Goal: Task Accomplishment & Management: Complete application form

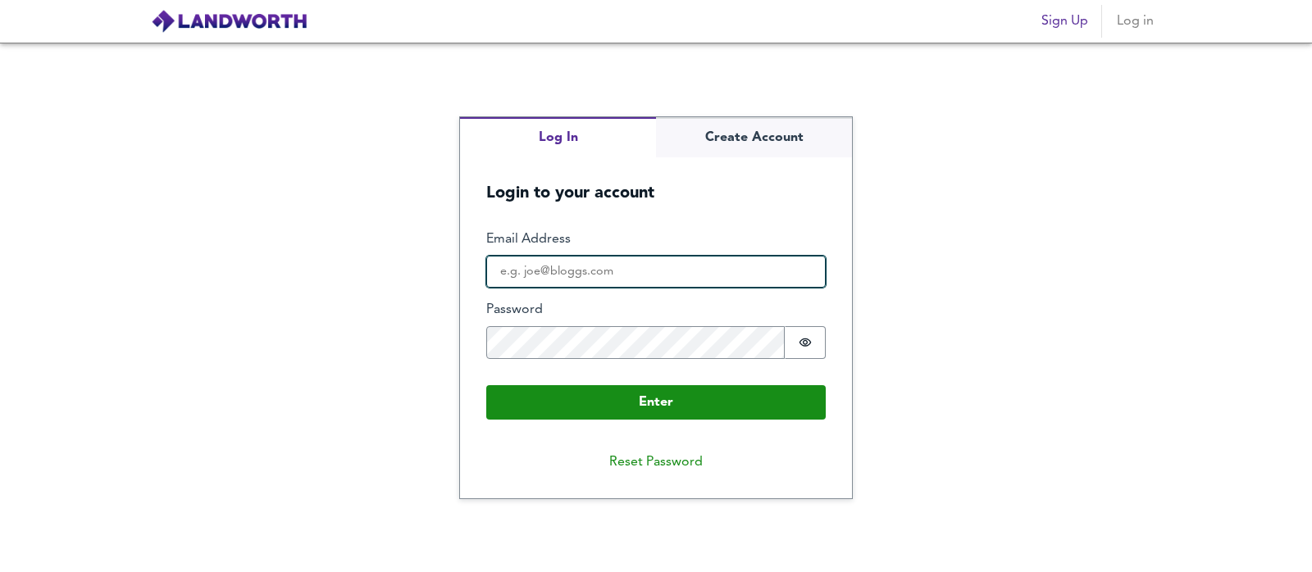
click at [708, 279] on input "Email Address" at bounding box center [655, 272] width 339 height 33
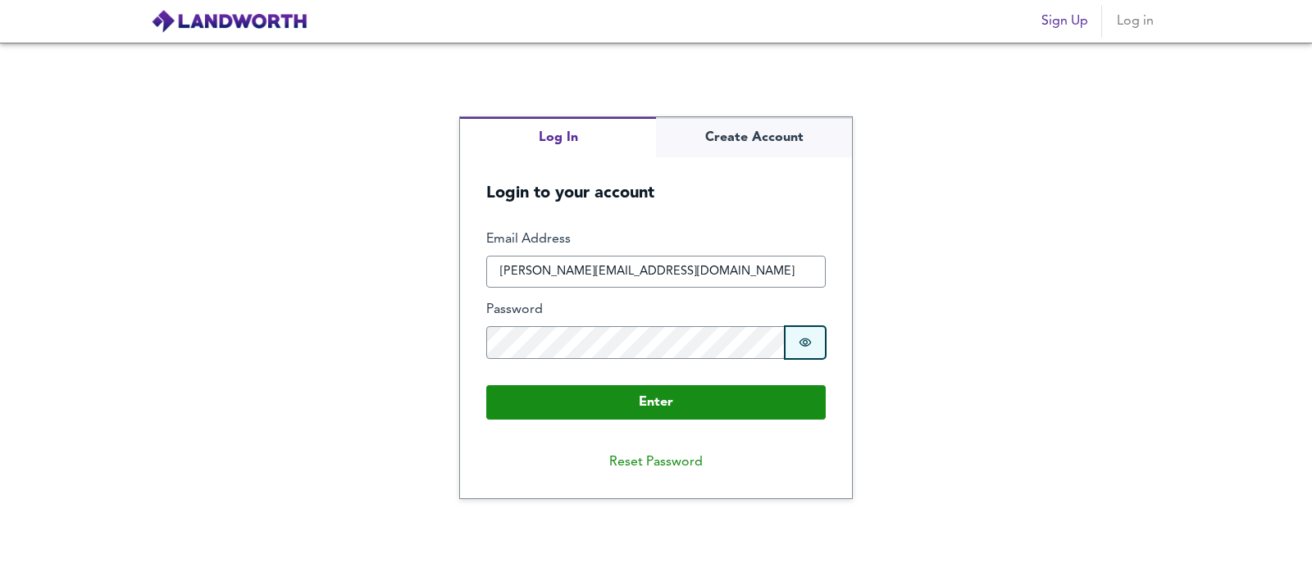
click at [801, 338] on icon "Show password" at bounding box center [805, 342] width 13 height 13
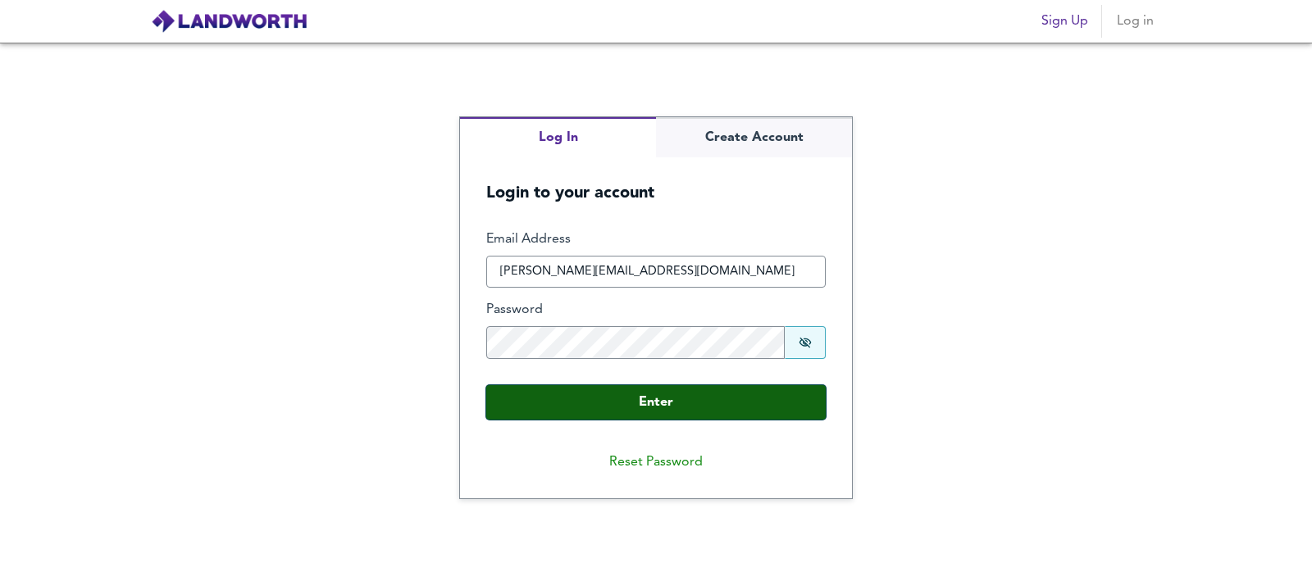
click at [696, 405] on button "Enter" at bounding box center [655, 402] width 339 height 34
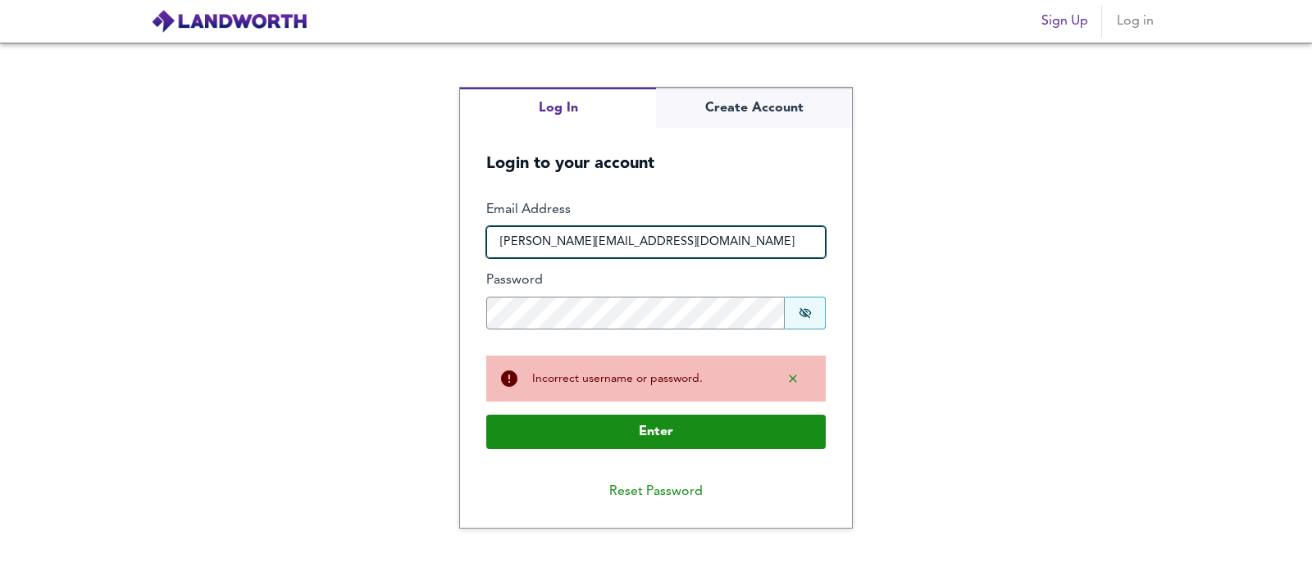
click at [644, 242] on input "[PERSON_NAME][EMAIL_ADDRESS][DOMAIN_NAME]" at bounding box center [655, 242] width 339 height 33
click at [705, 247] on input "[PERSON_NAME][EMAIL_ADDRESS][DOMAIN_NAME]" at bounding box center [655, 242] width 339 height 33
click at [679, 232] on input "[PERSON_NAME][EMAIL_ADDRESS][DOMAIN_NAME]" at bounding box center [655, 242] width 339 height 33
click at [678, 232] on input "[PERSON_NAME][EMAIL_ADDRESS][DOMAIN_NAME]" at bounding box center [655, 242] width 339 height 33
drag, startPoint x: 567, startPoint y: 248, endPoint x: 534, endPoint y: 249, distance: 33.7
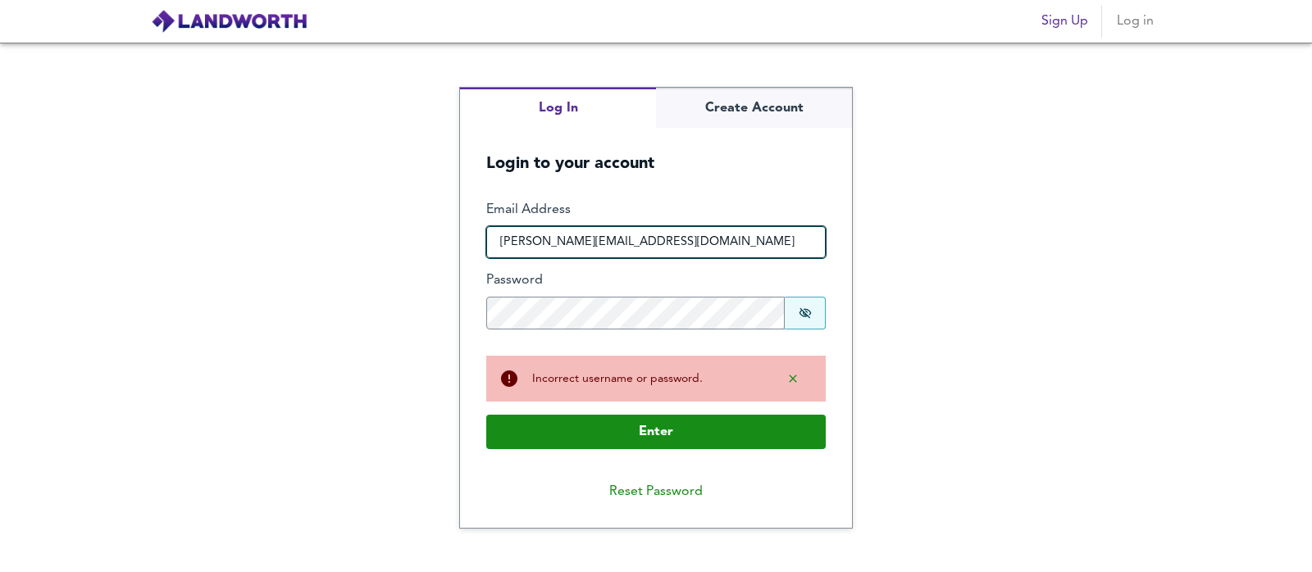
click at [534, 251] on input "[PERSON_NAME][EMAIL_ADDRESS][DOMAIN_NAME]" at bounding box center [655, 242] width 339 height 33
type input "[PERSON_NAME][EMAIL_ADDRESS][DOMAIN_NAME]"
click at [486, 415] on button "Enter" at bounding box center [655, 432] width 339 height 34
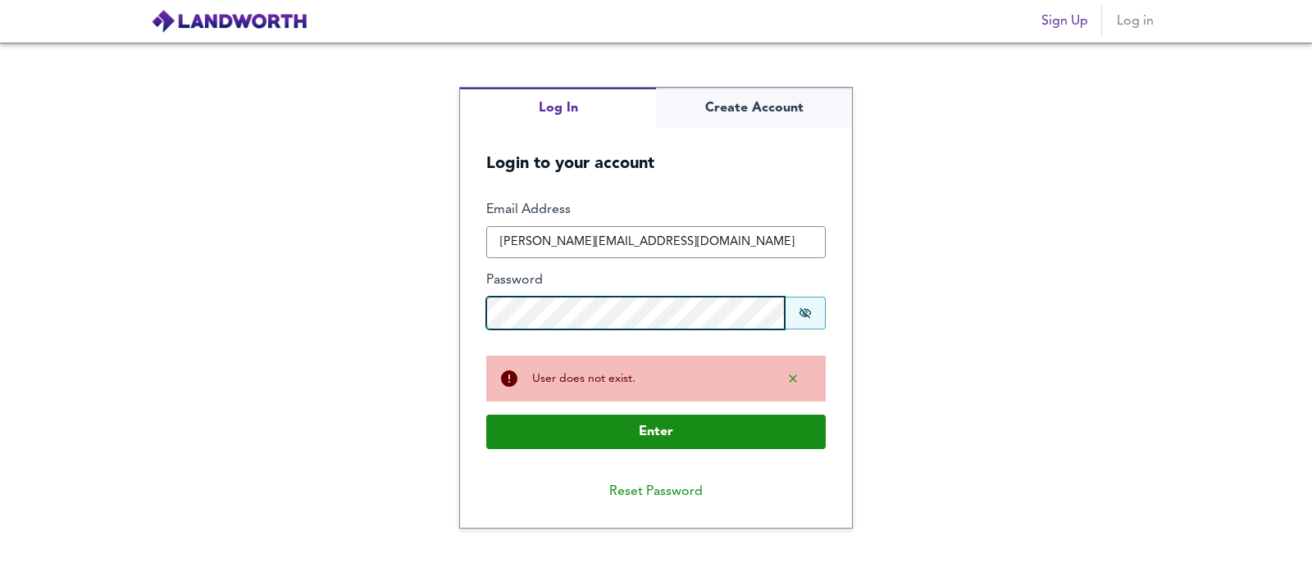
click at [479, 318] on form "Enter Email Address [PERSON_NAME][EMAIL_ADDRESS][DOMAIN_NAME] Password Password…" at bounding box center [656, 325] width 392 height 301
